Goal: Information Seeking & Learning: Understand process/instructions

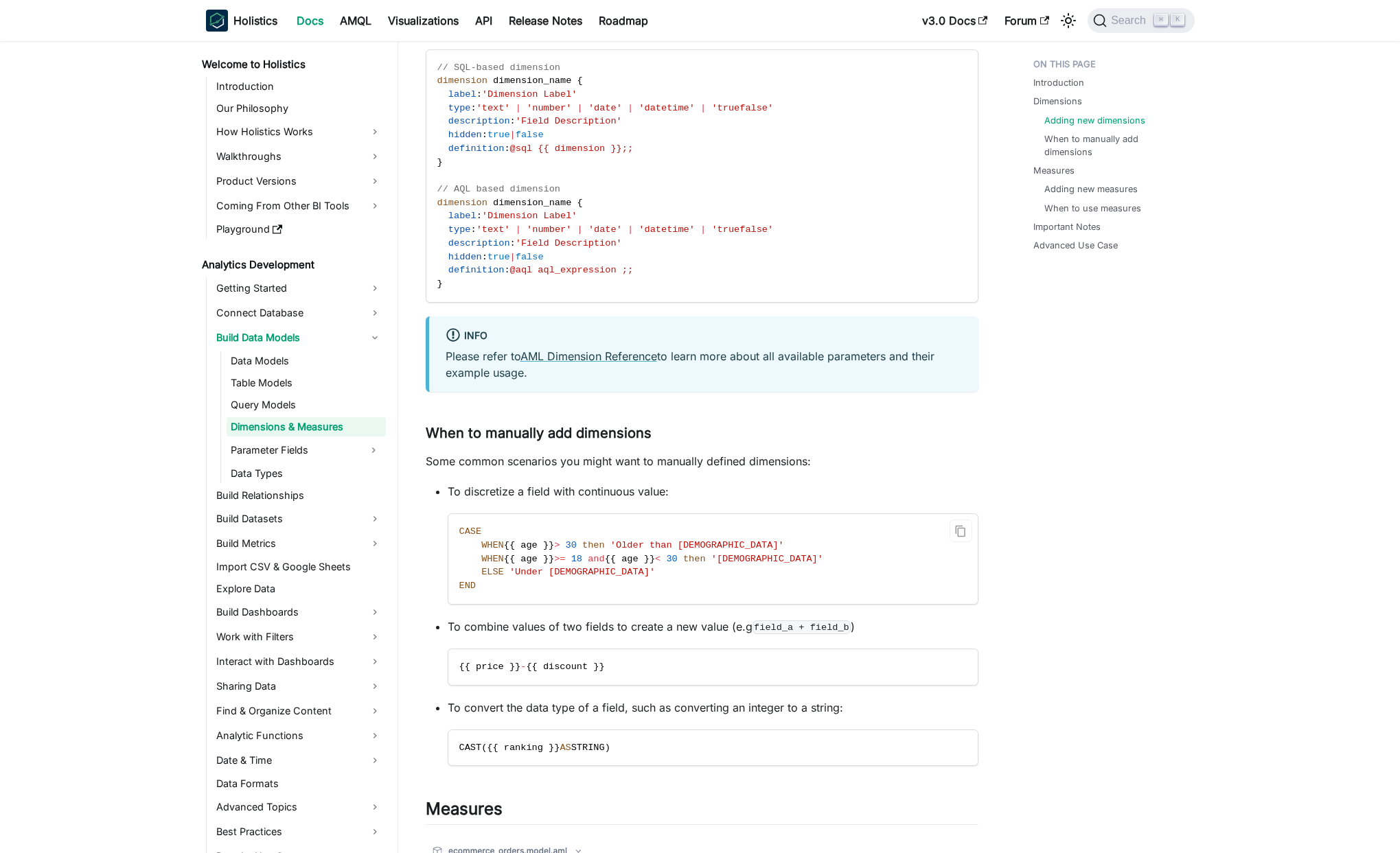
scroll to position [1856, 0]
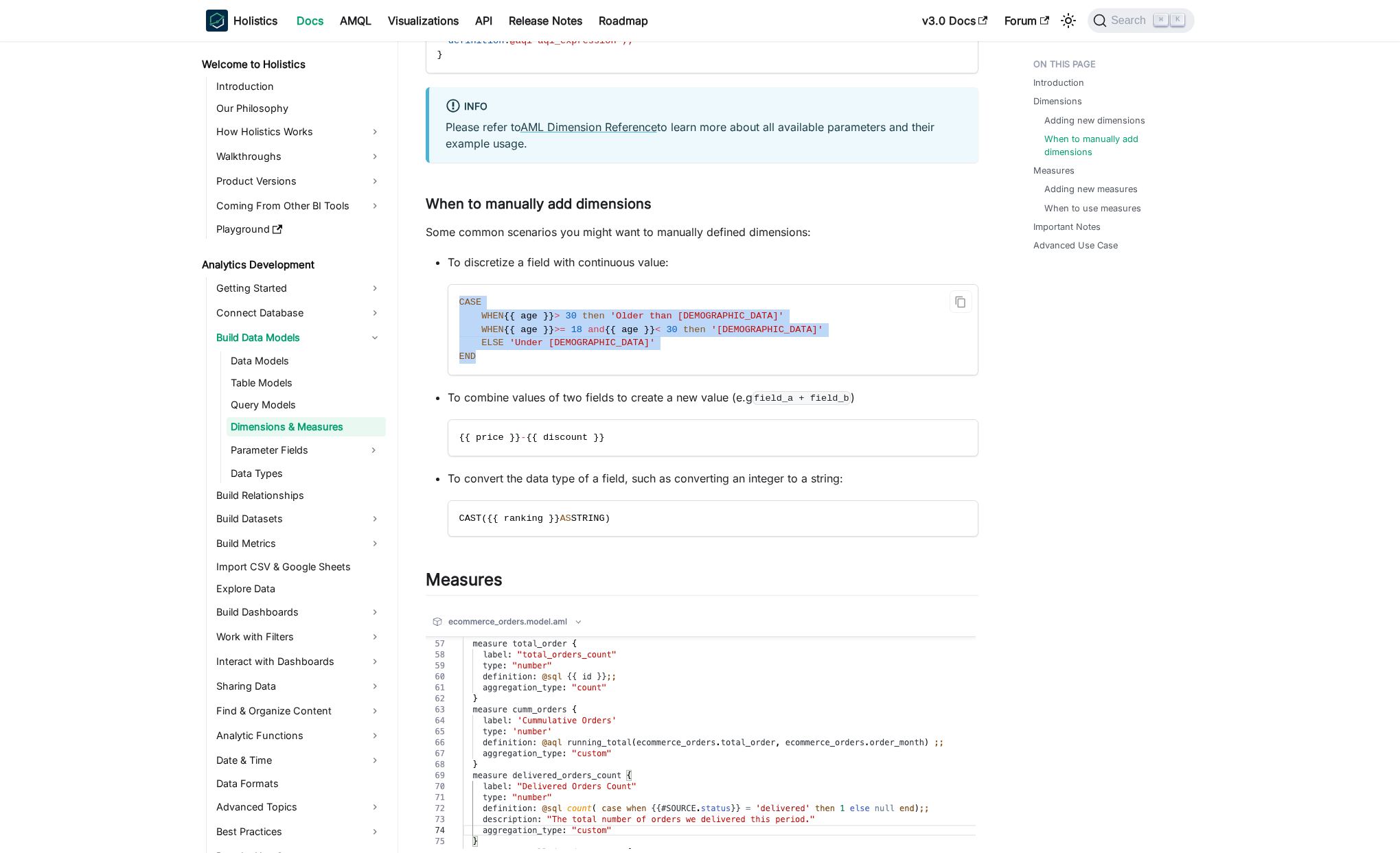
drag, startPoint x: 496, startPoint y: 356, endPoint x: 459, endPoint y: 307, distance: 61.4
click at [459, 307] on code "CASE WHEN {{ age }} > [DEMOGRAPHIC_DATA] then 'Older than [DEMOGRAPHIC_DATA]' W…" at bounding box center [713, 330] width 529 height 90
copy code "CASE WHEN {{ age }} > [DEMOGRAPHIC_DATA] then 'Older than [DEMOGRAPHIC_DATA]' W…"
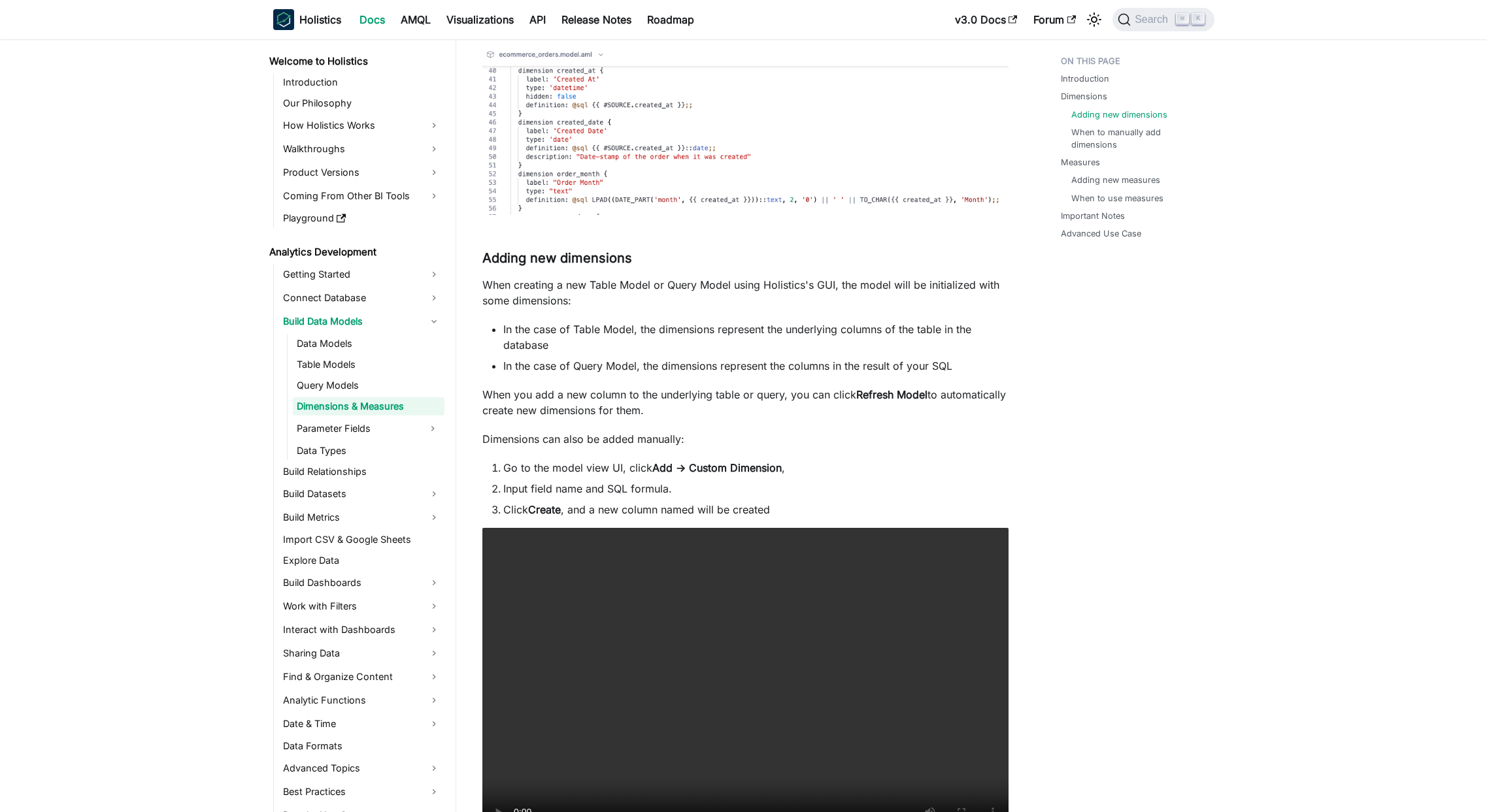
scroll to position [1012, 0]
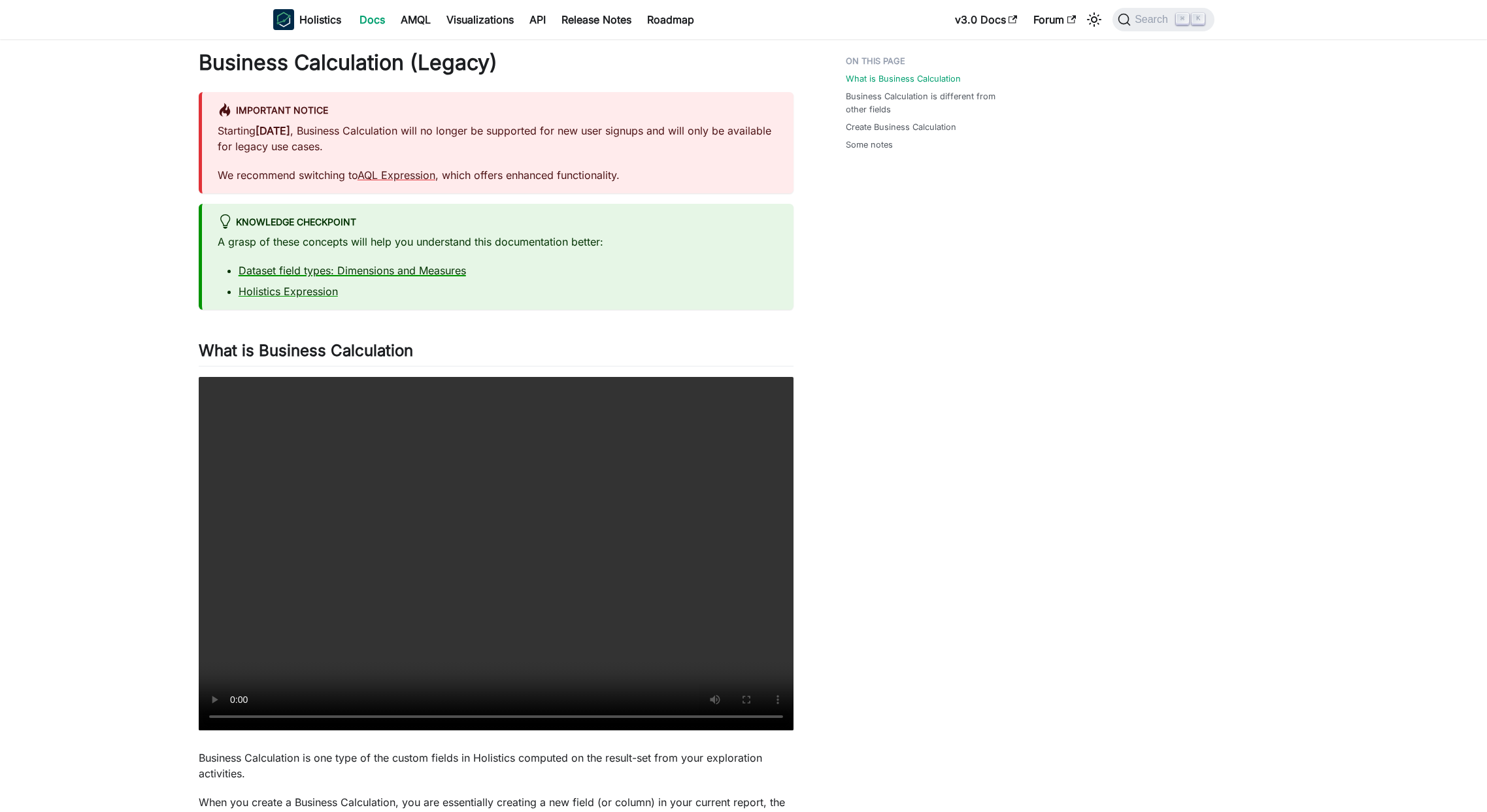
click at [294, 271] on link "Dataset field types: Dimensions and Measures" at bounding box center [353, 271] width 228 height 13
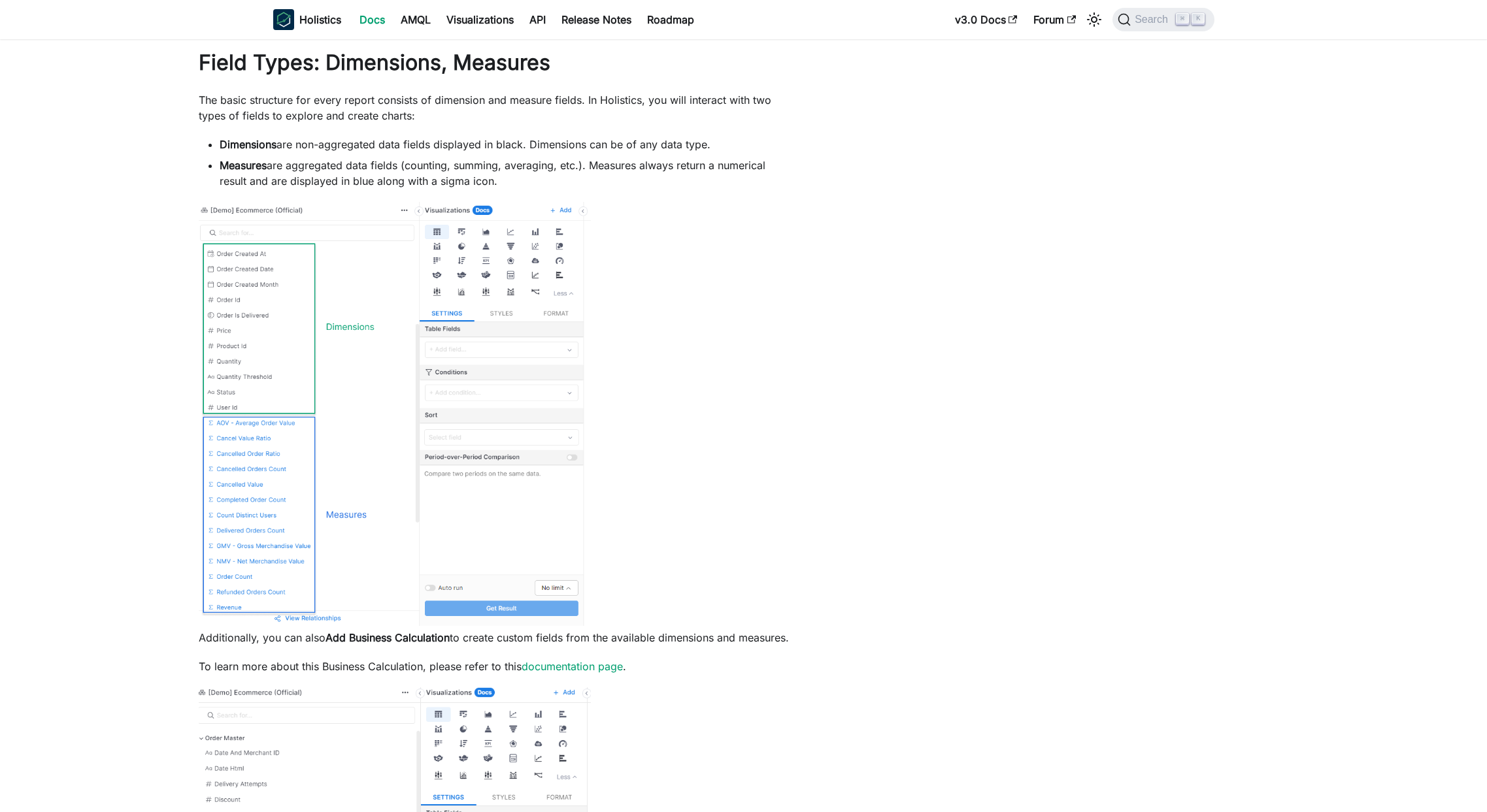
scroll to position [350, 0]
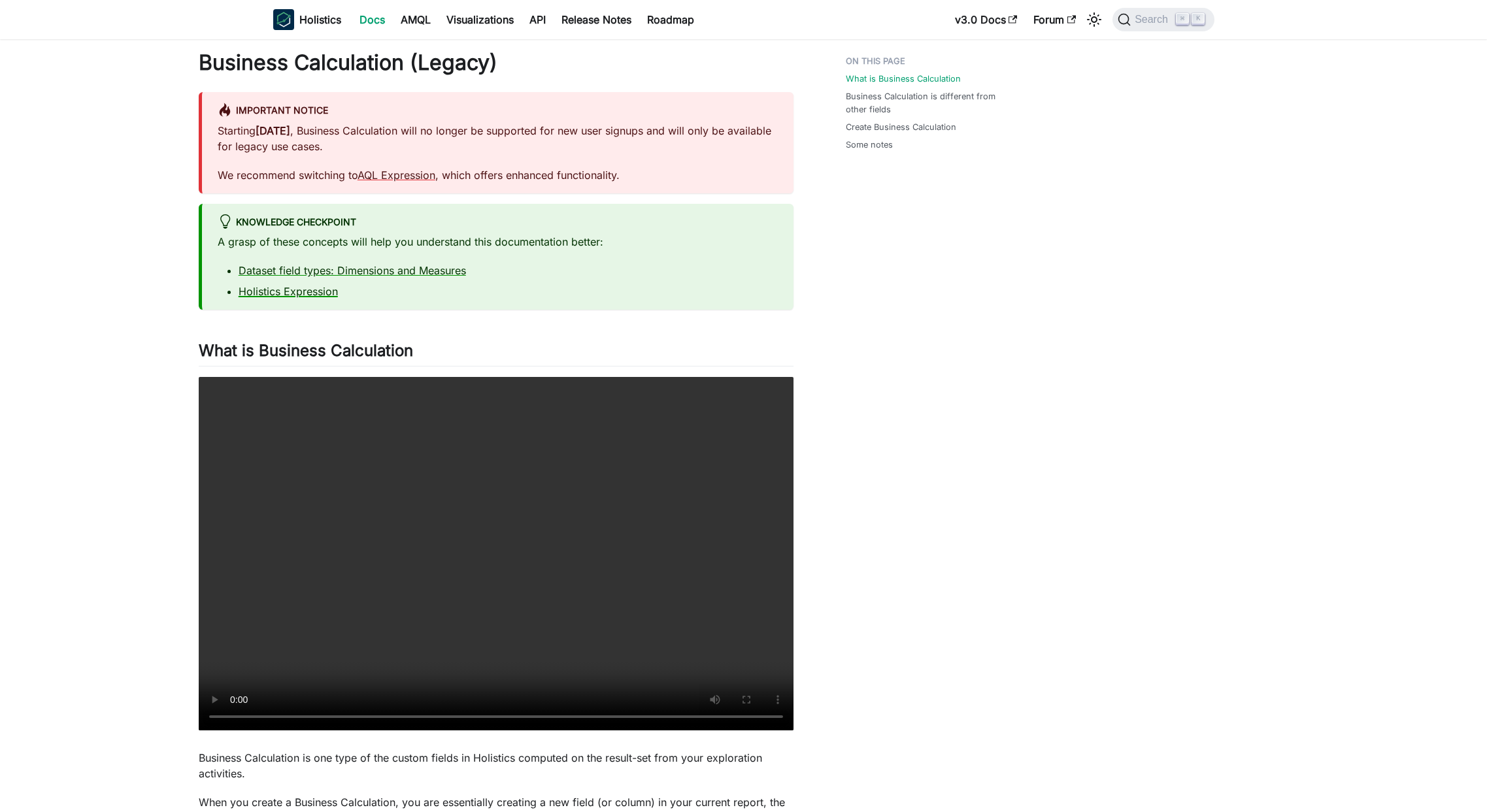
click at [316, 295] on link "Holistics Expression" at bounding box center [288, 291] width 99 height 13
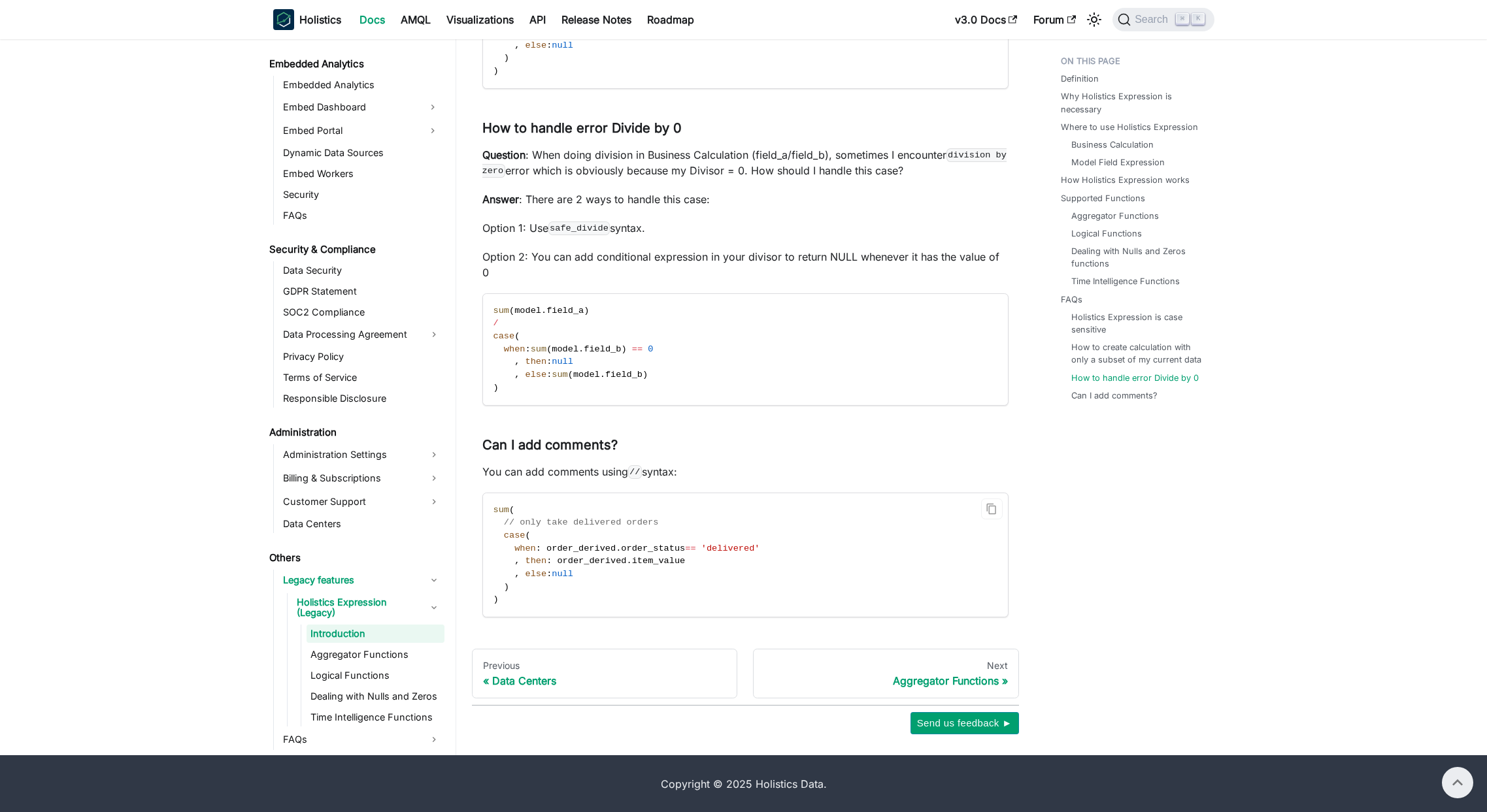
scroll to position [3885, 0]
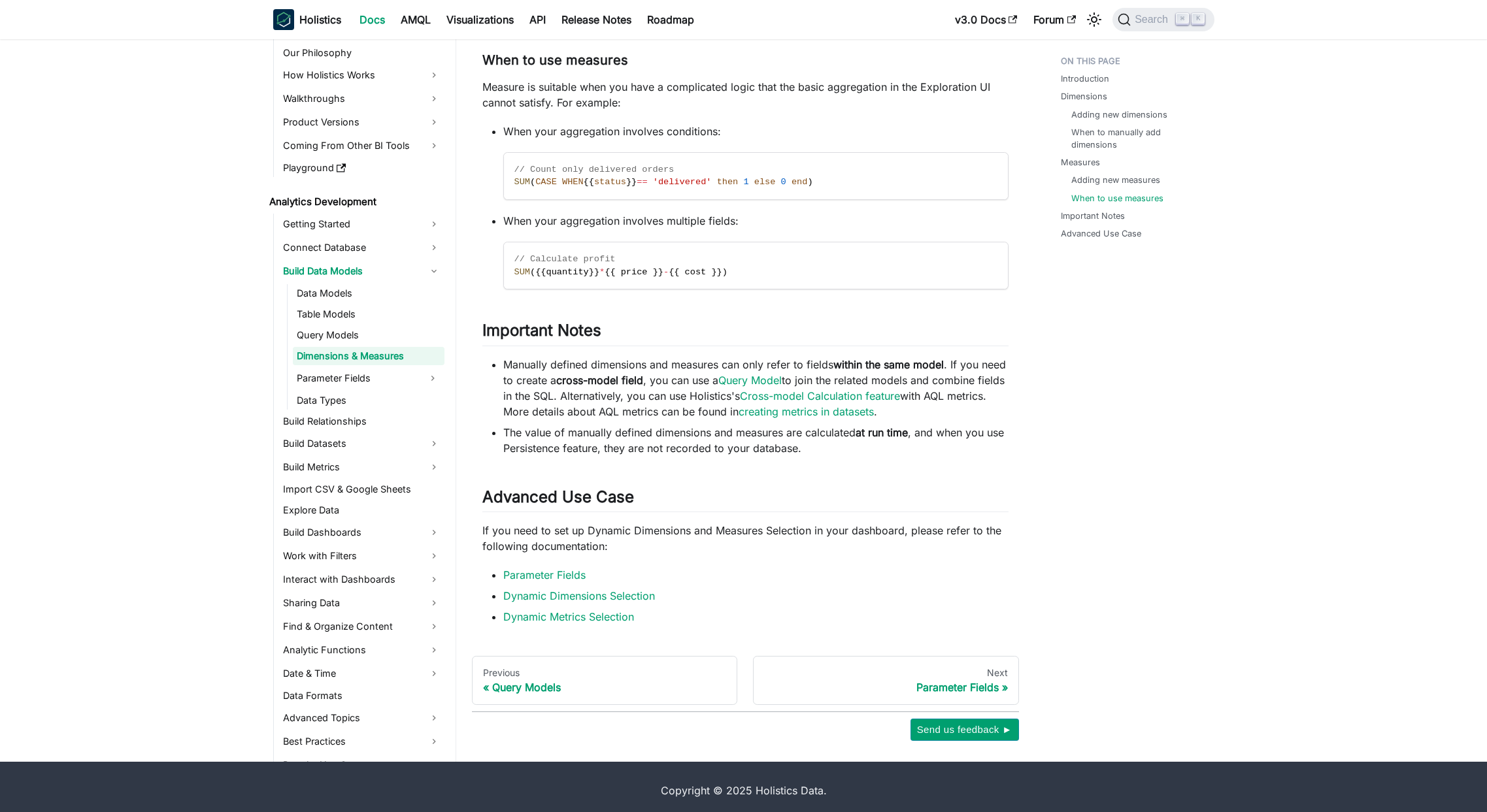
scroll to position [3656, 0]
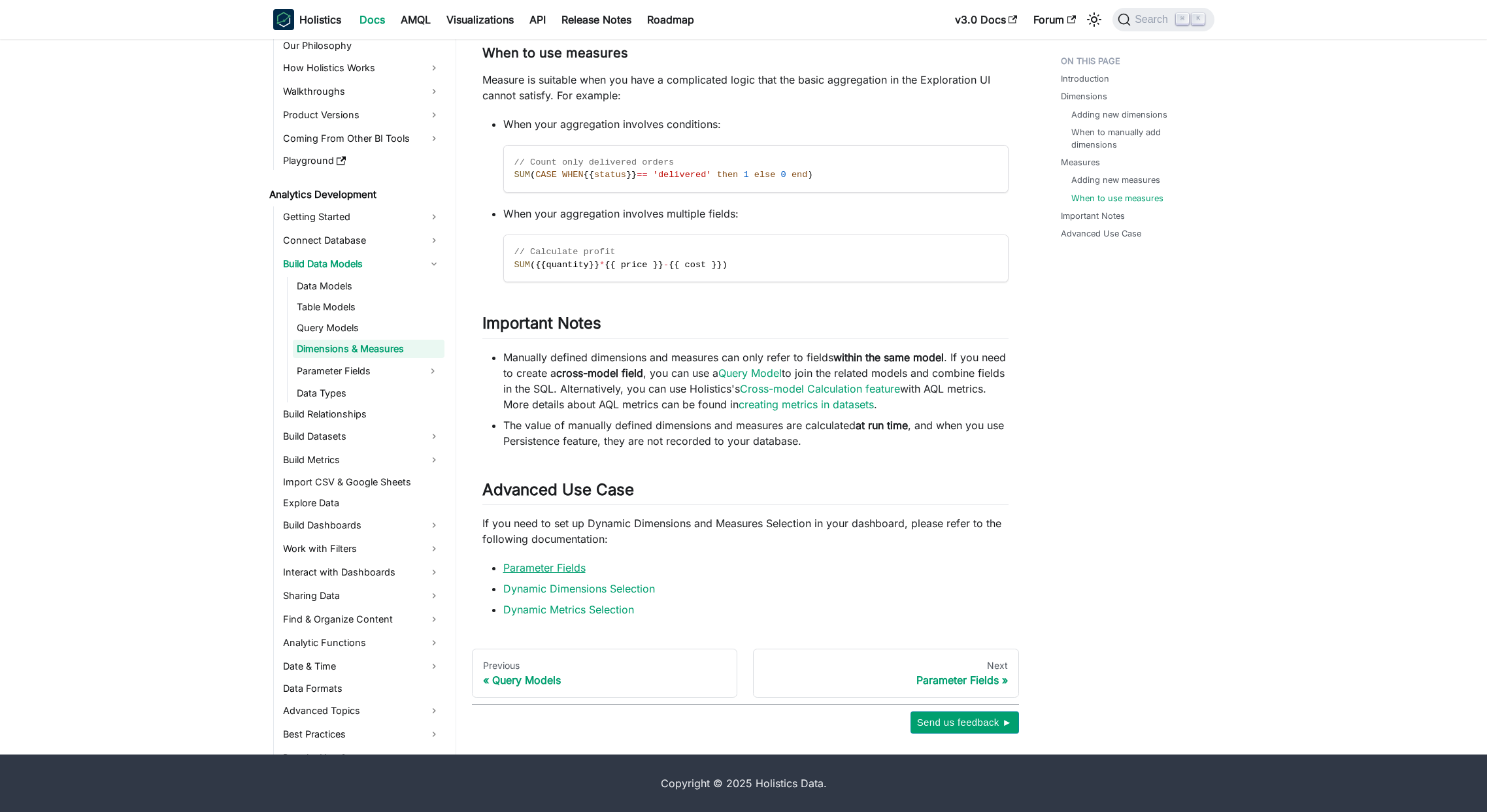
click at [543, 569] on link "Parameter Fields" at bounding box center [544, 568] width 83 height 13
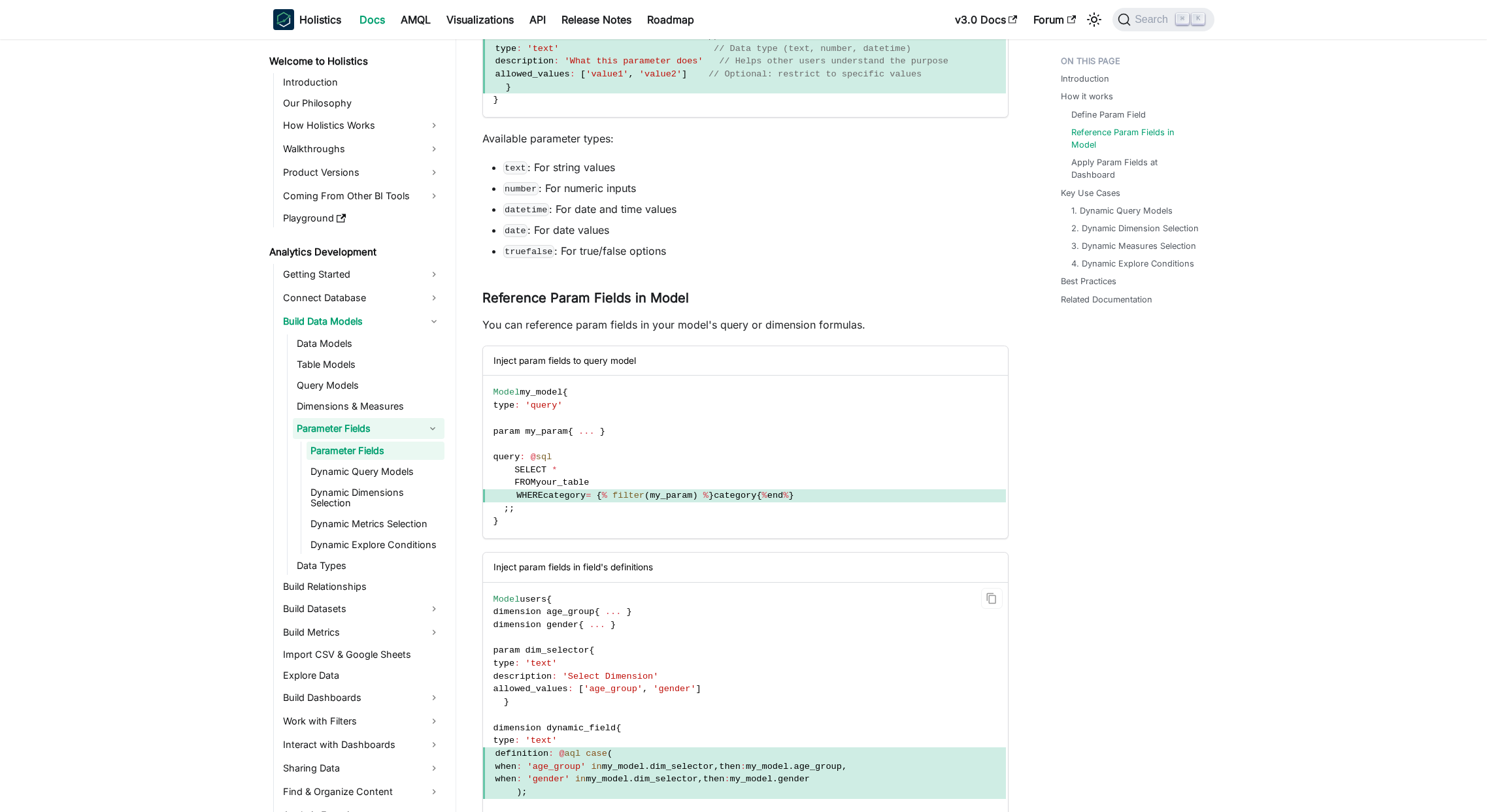
scroll to position [866, 0]
